Goal: Navigation & Orientation: Find specific page/section

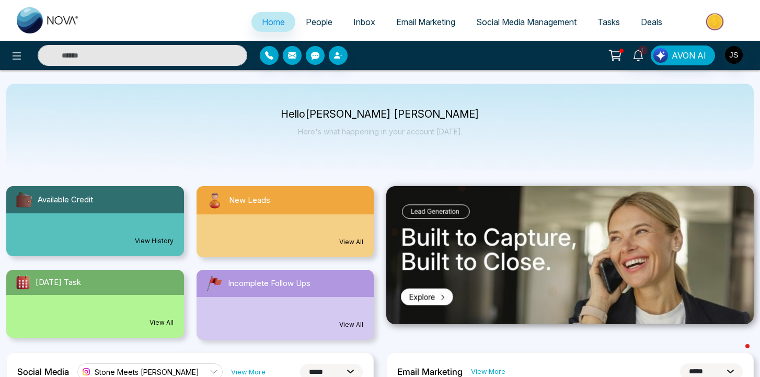
select select "*"
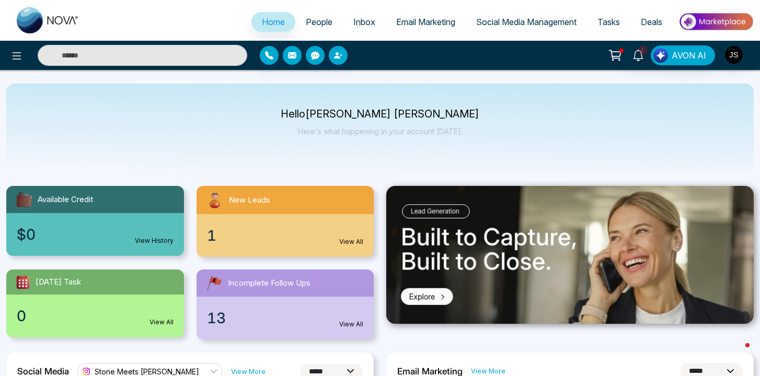
click at [315, 21] on span "People" at bounding box center [319, 22] width 27 height 10
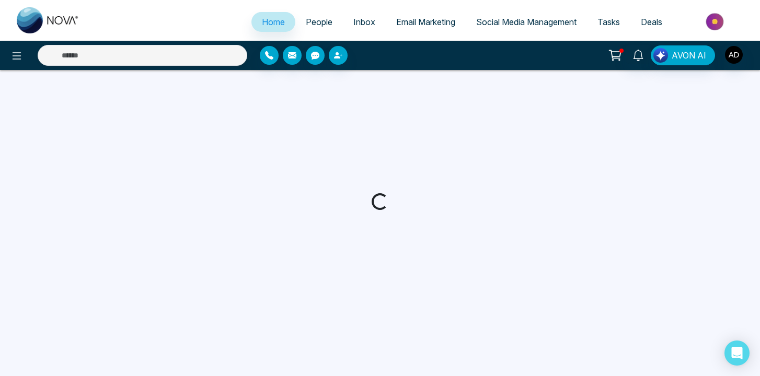
select select "*"
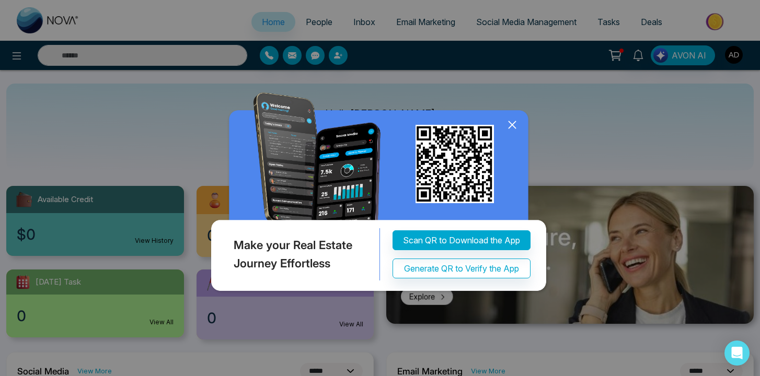
click at [512, 131] on icon at bounding box center [513, 125] width 16 height 16
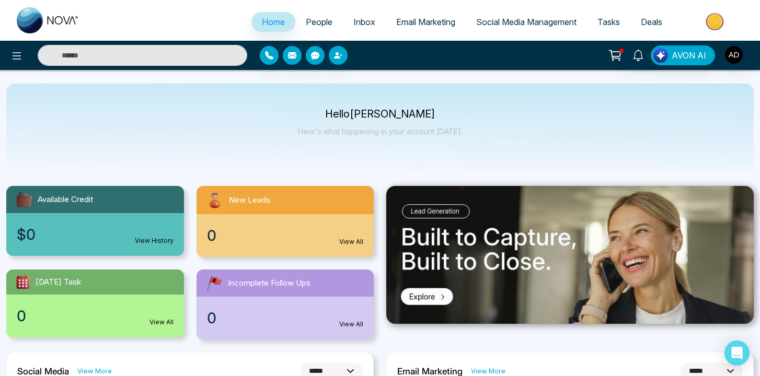
click at [312, 25] on span "People" at bounding box center [319, 22] width 27 height 10
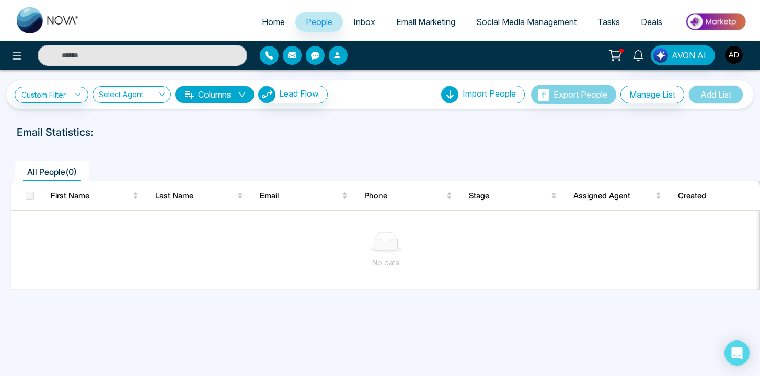
click at [485, 138] on div "Email Statistics:" at bounding box center [380, 132] width 727 height 16
click at [314, 20] on span "People" at bounding box center [319, 22] width 27 height 10
click at [738, 53] on img "button" at bounding box center [734, 55] width 18 height 18
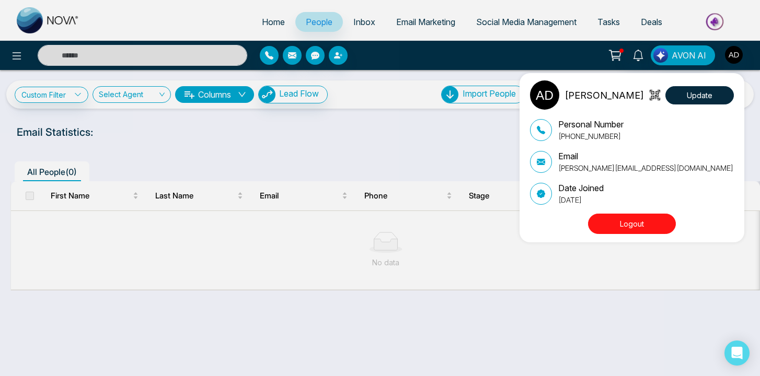
click at [648, 222] on button "Logout" at bounding box center [632, 224] width 88 height 20
